Goal: Transaction & Acquisition: Book appointment/travel/reservation

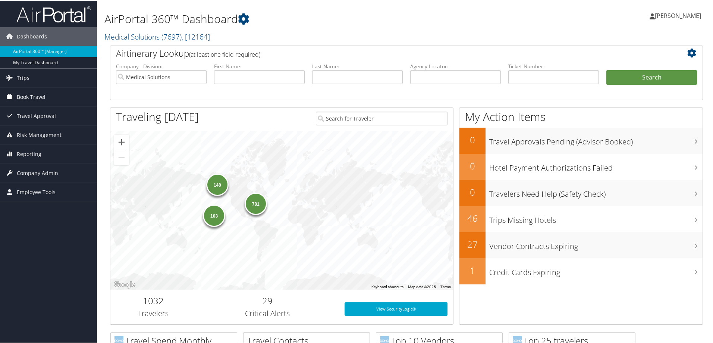
click at [38, 95] on span "Book Travel" at bounding box center [31, 96] width 29 height 19
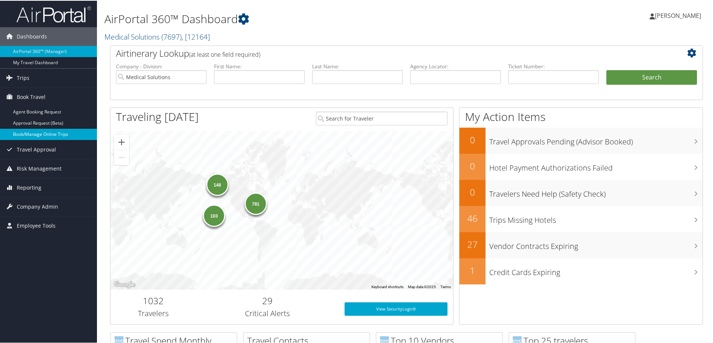
click at [38, 132] on link "Book/Manage Online Trips" at bounding box center [48, 133] width 97 height 11
